Goal: Navigation & Orientation: Go to known website

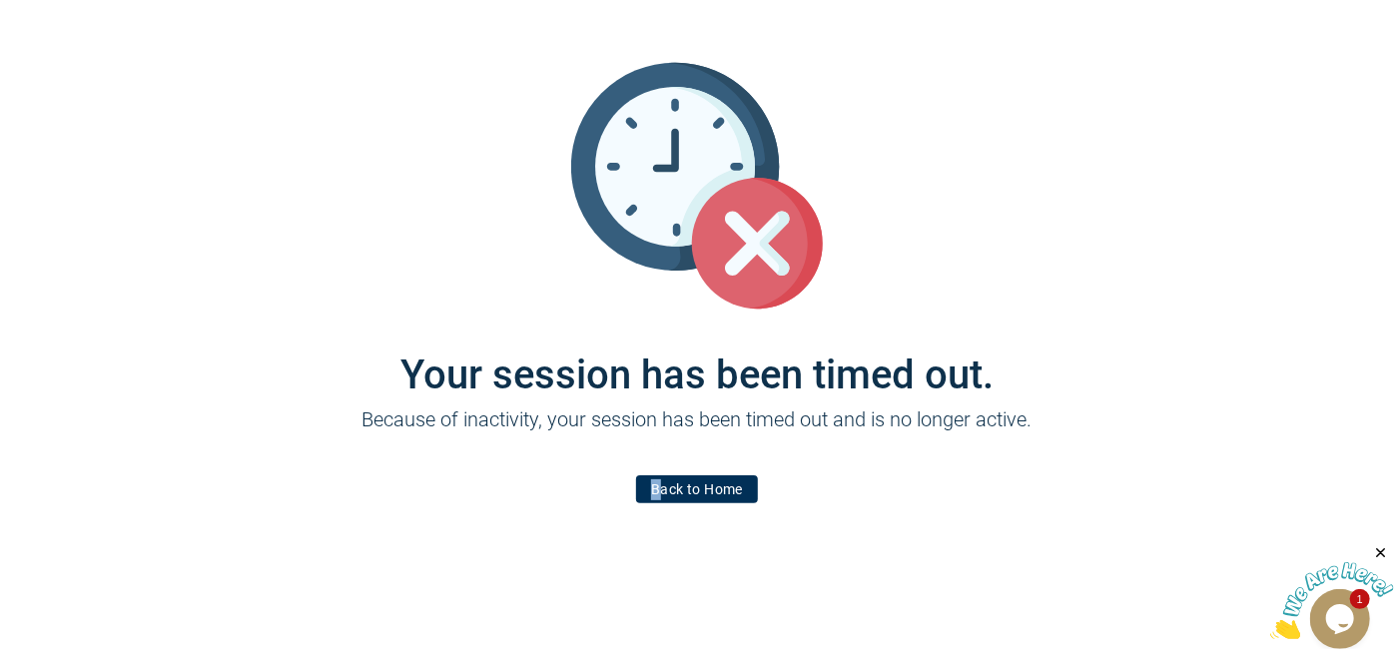
click at [655, 509] on div "Your session has been timed out. Because of inactivity, your session has been t…" at bounding box center [697, 280] width 1198 height 560
click at [653, 489] on link "Back to Home" at bounding box center [697, 489] width 122 height 28
